Goal: Find specific page/section: Find specific page/section

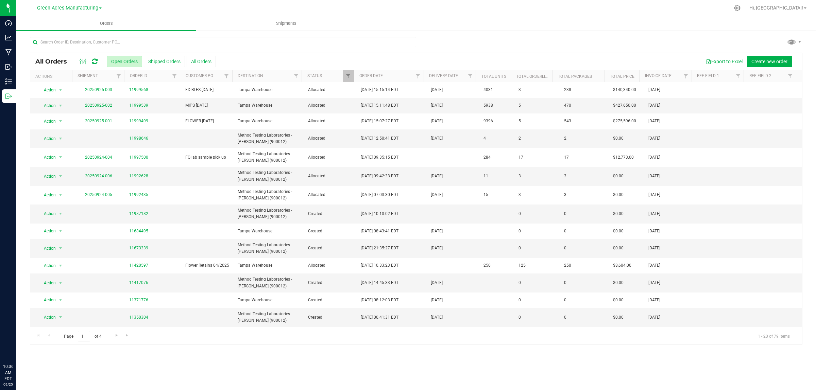
click at [66, 11] on span "Green Acres Manufacturing" at bounding box center [67, 8] width 61 height 6
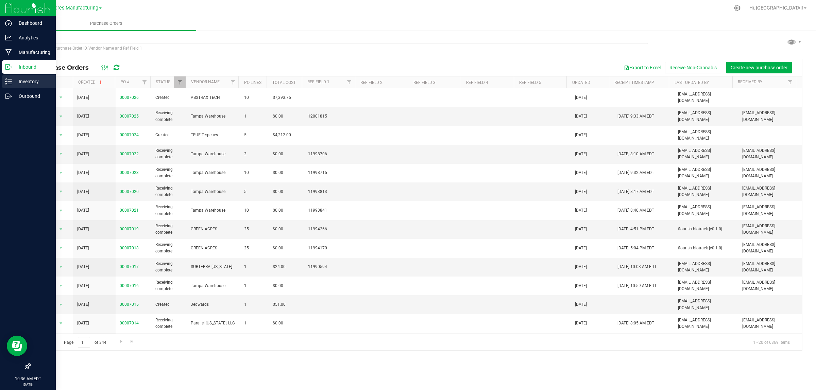
click at [14, 84] on p "Inventory" at bounding box center [32, 82] width 41 height 8
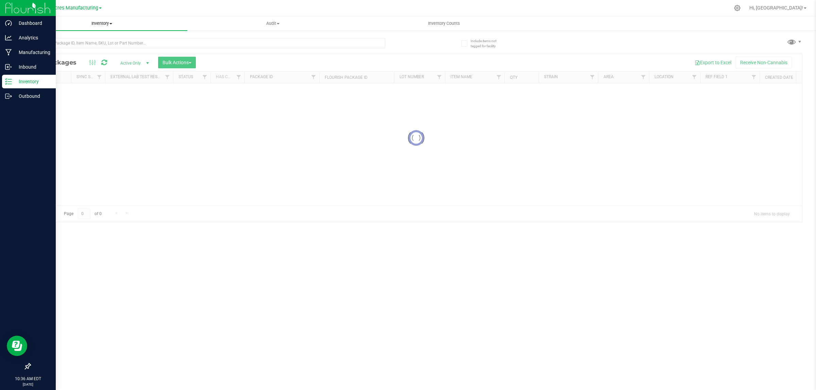
click at [99, 25] on span "Inventory" at bounding box center [101, 23] width 171 height 6
click at [64, 48] on li "All inventory" at bounding box center [101, 49] width 171 height 8
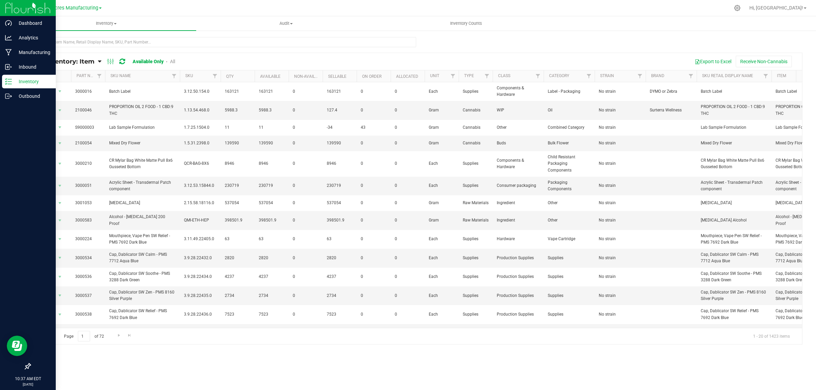
click at [53, 61] on span "All Inventory: Item" at bounding box center [64, 61] width 59 height 7
click at [53, 114] on span "Item by Location" at bounding box center [50, 112] width 37 height 6
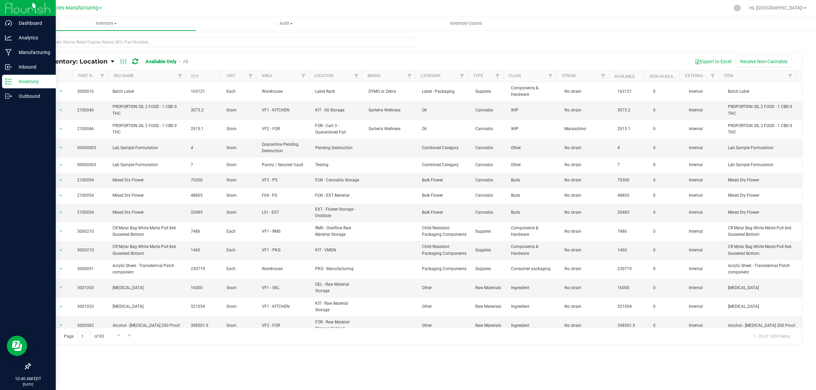
click at [412, 5] on div at bounding box center [426, 7] width 608 height 13
